Goal: Information Seeking & Learning: Find specific fact

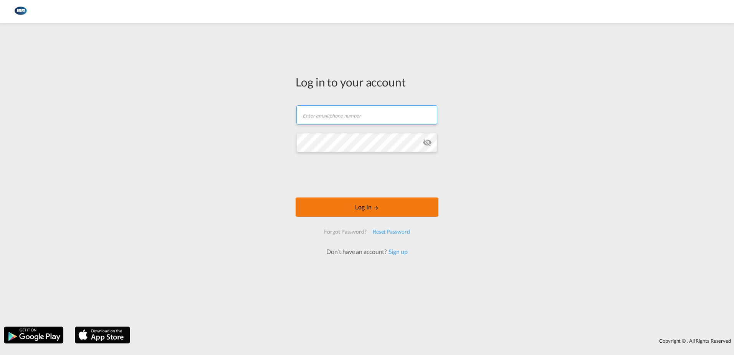
type input "[EMAIL_ADDRESS][DOMAIN_NAME]"
click at [365, 203] on button "Log In" at bounding box center [367, 206] width 143 height 19
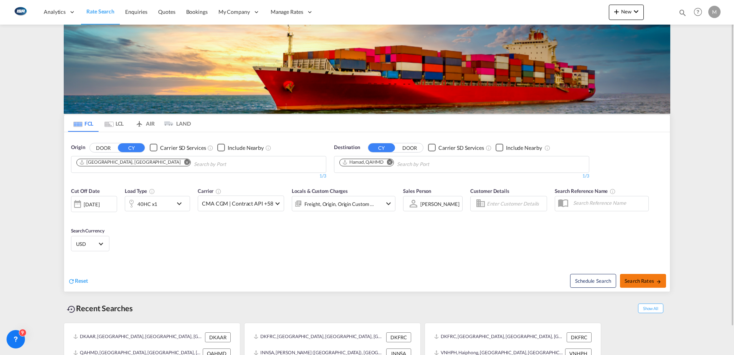
click at [639, 280] on span "Search Rates" at bounding box center [643, 281] width 37 height 6
type input "DKAAR to QAHMD / [DATE]"
